Goal: Task Accomplishment & Management: Manage account settings

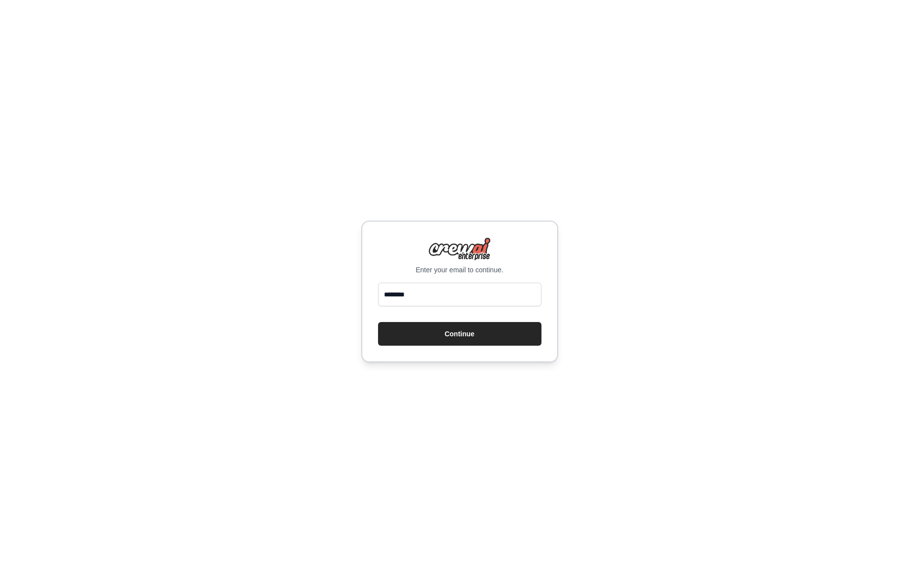
type input "**********"
click at [455, 343] on button "Continue" at bounding box center [459, 334] width 163 height 24
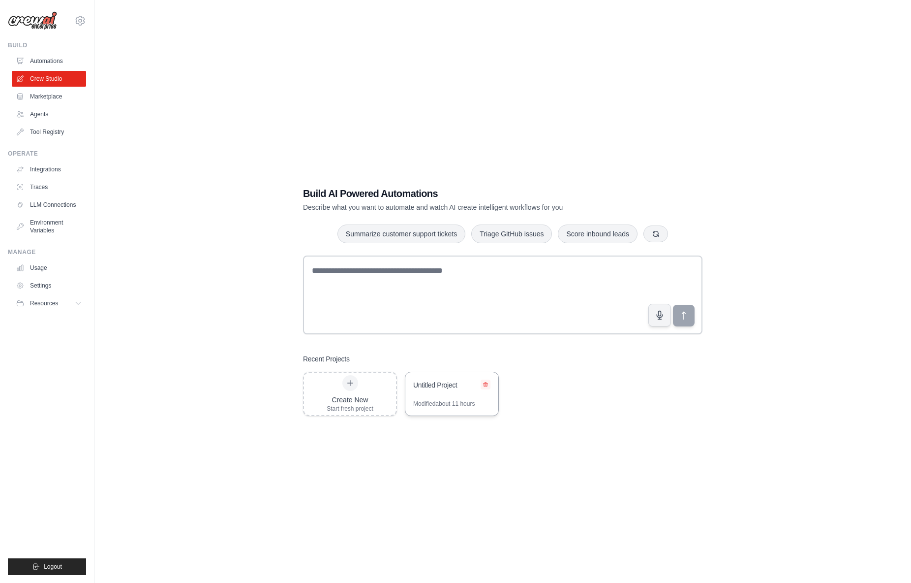
click at [487, 384] on icon at bounding box center [486, 384] width 4 height 4
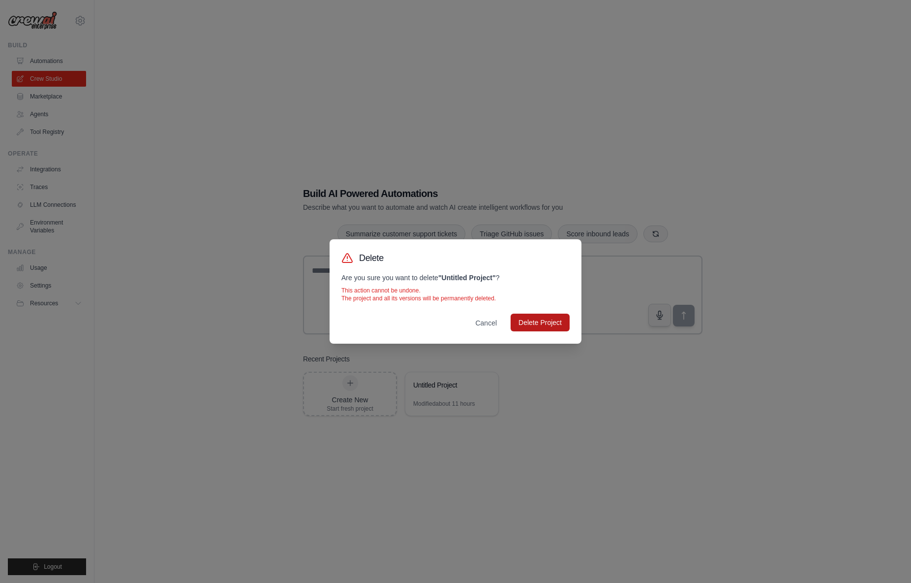
click at [547, 320] on button "Delete Project" at bounding box center [540, 322] width 59 height 18
